Goal: Communication & Community: Share content

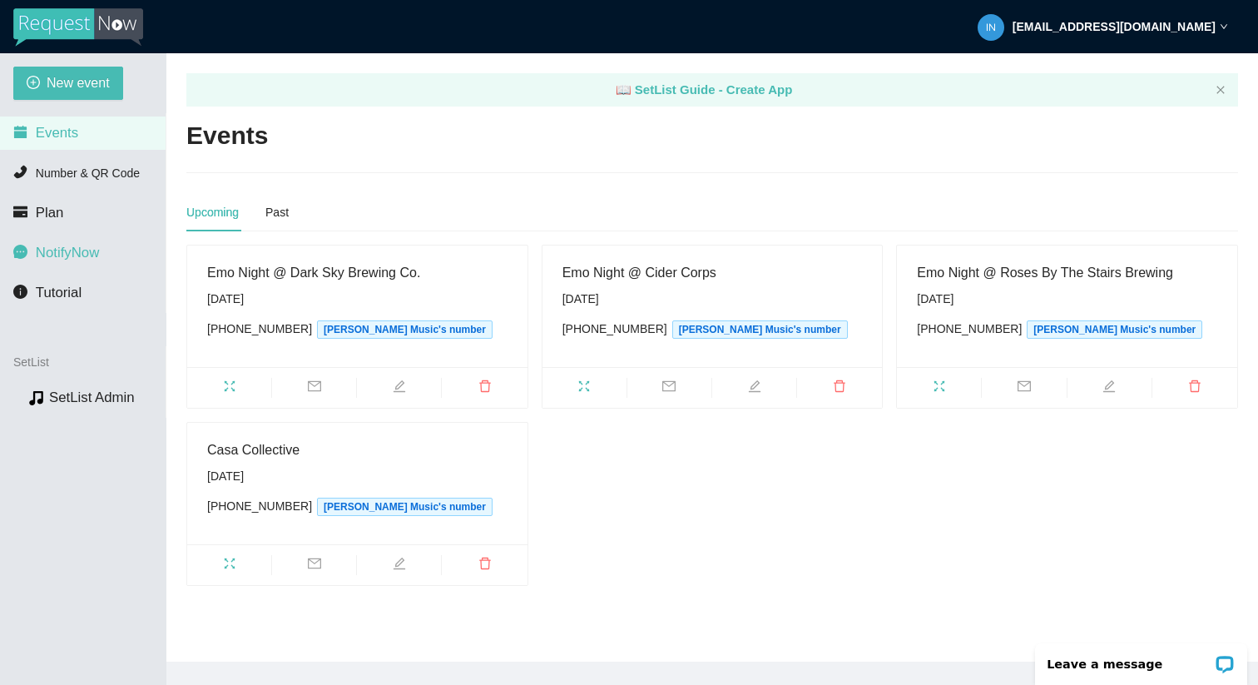
click at [61, 253] on span "NotifyNow" at bounding box center [67, 253] width 63 height 16
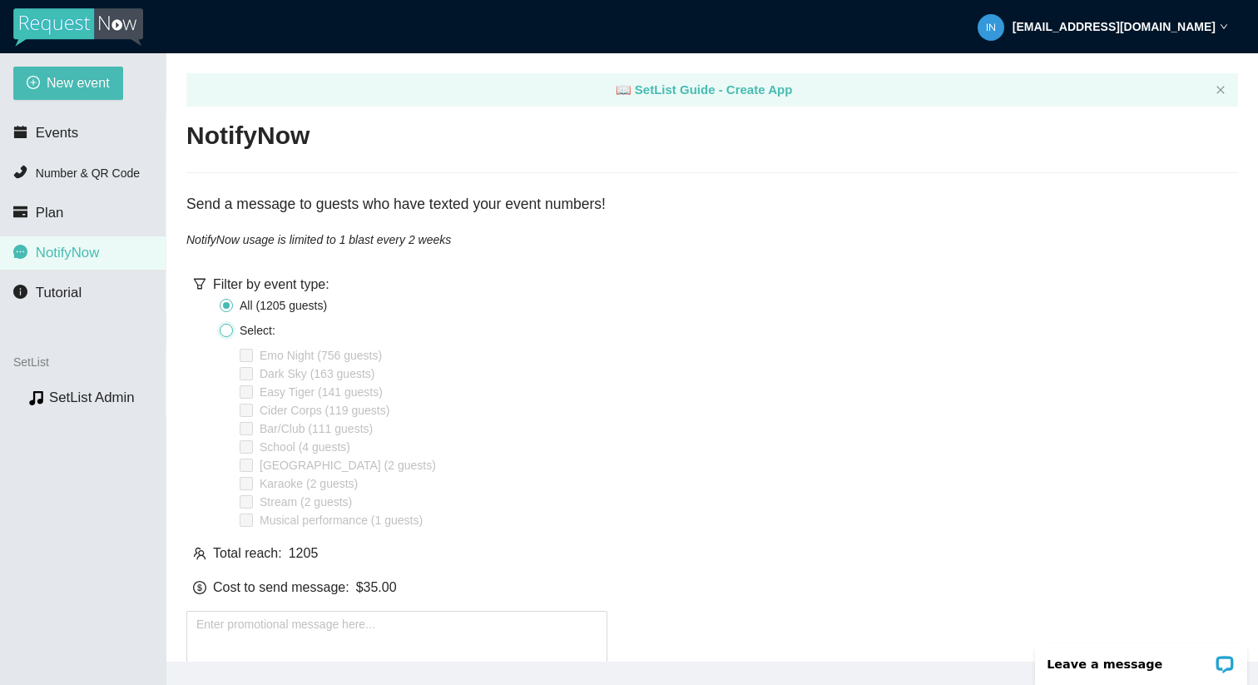
click at [228, 328] on input "Select:" at bounding box center [226, 330] width 13 height 13
radio input "true"
radio input "false"
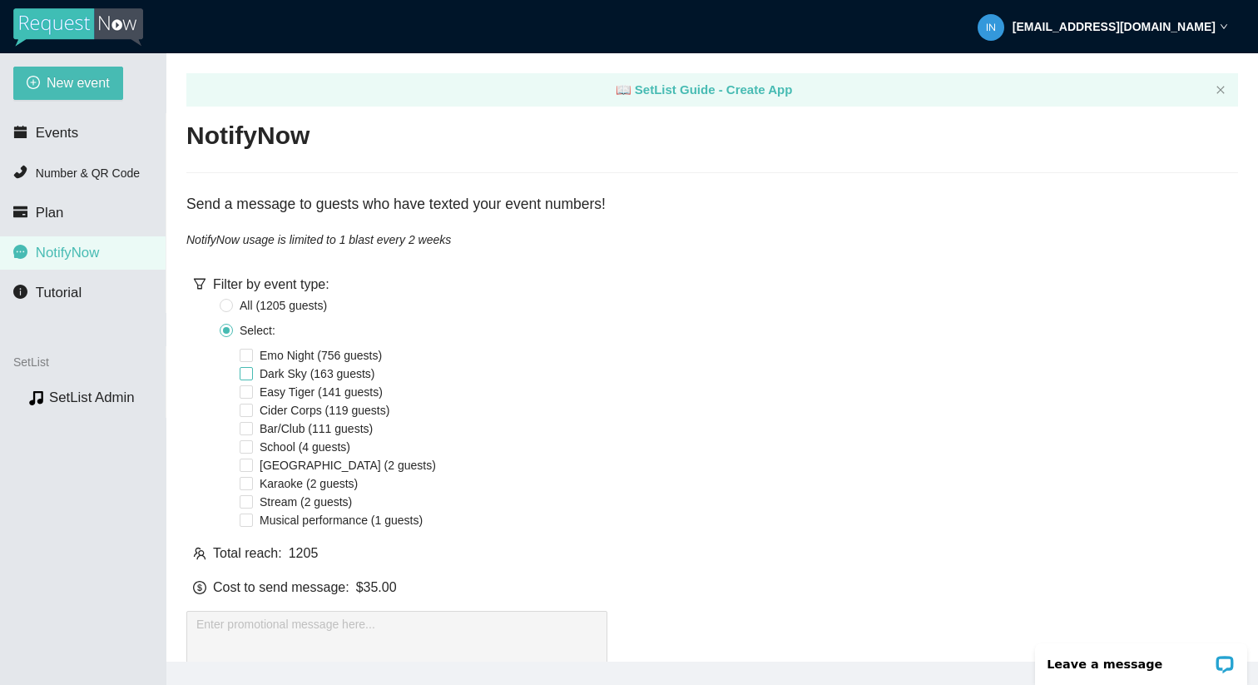
click at [251, 370] on input "Dark Sky (163 guests)" at bounding box center [246, 373] width 13 height 13
checkbox input "true"
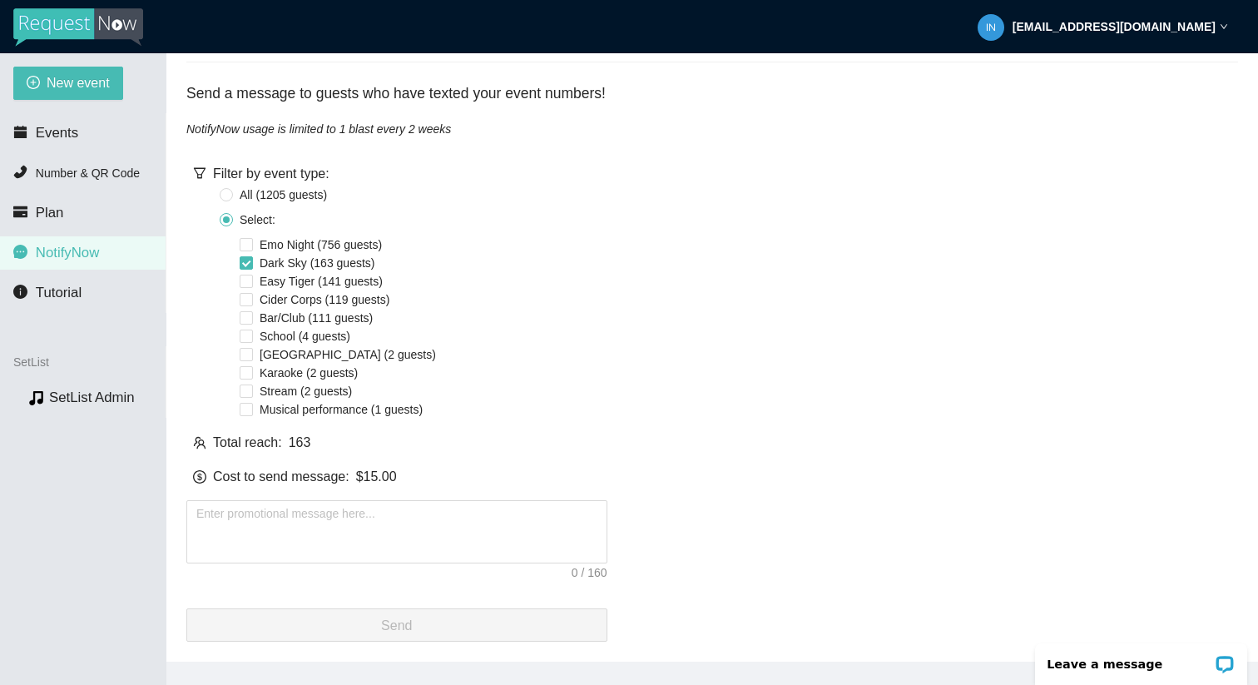
scroll to position [121, 0]
click at [399, 536] on textarea at bounding box center [396, 531] width 421 height 63
paste textarea "Flagstaff! Emo Night at Dark Sky is [DATE], 6–9pm. Free and all requests. Come …"
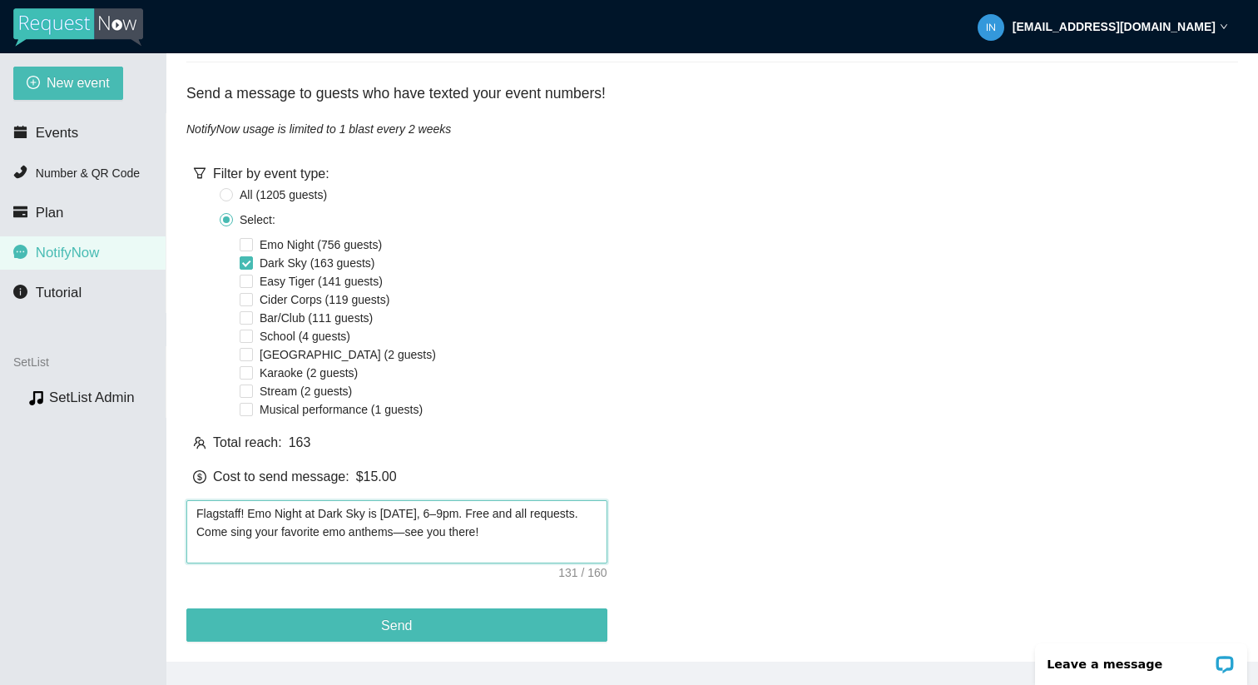
scroll to position [125, 0]
type textarea "Flagstaff! Emo Night at Dark Sky is [DATE], 6–9pm. Free and all requests. Come …"
